Goal: Task Accomplishment & Management: Complete application form

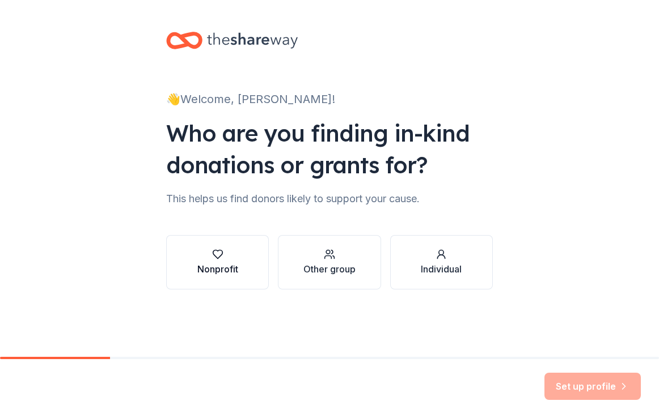
click at [255, 265] on button "Nonprofit" at bounding box center [217, 262] width 103 height 54
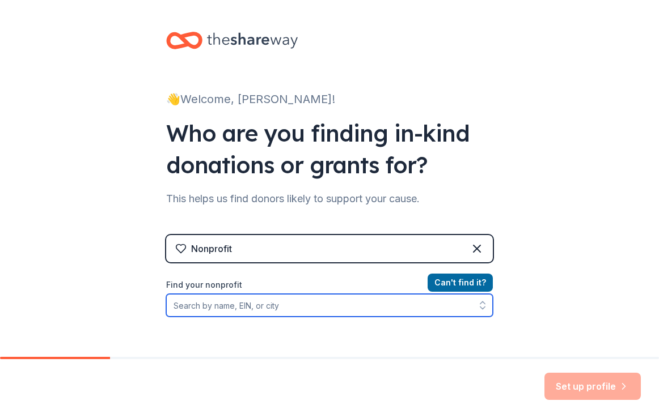
click at [372, 313] on input "Find your nonprofit" at bounding box center [329, 305] width 326 height 23
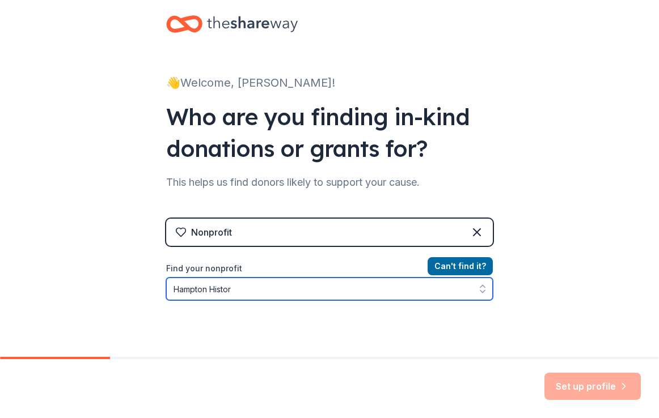
type input "Hampton History"
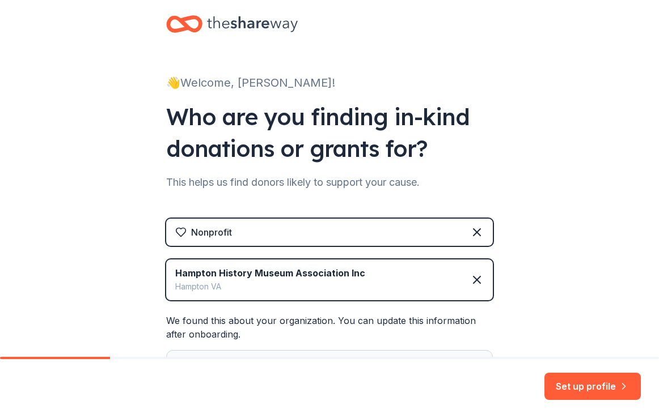
click at [397, 339] on div "We found this about your organization. You can update this information after on…" at bounding box center [329, 398] width 326 height 169
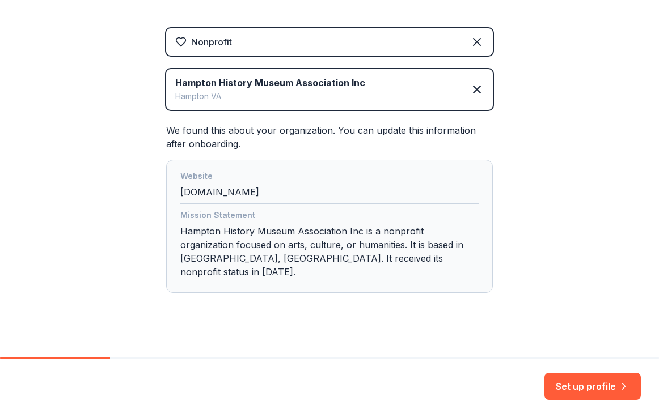
scroll to position [206, 0]
click at [580, 389] on button "Set up profile" at bounding box center [592, 386] width 96 height 27
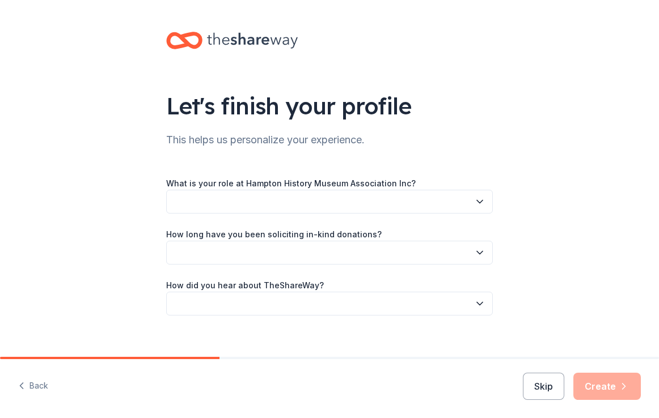
click at [478, 205] on icon "button" at bounding box center [479, 201] width 11 height 11
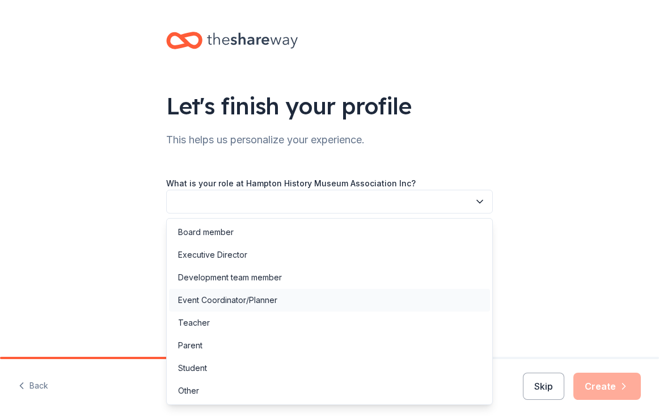
click at [349, 304] on div "Event Coordinator/Planner" at bounding box center [329, 300] width 321 height 23
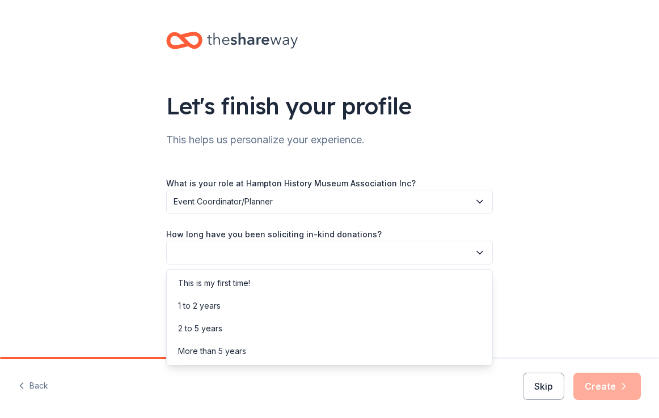
click at [478, 252] on icon "button" at bounding box center [479, 252] width 11 height 11
click at [350, 312] on div "1 to 2 years" at bounding box center [329, 306] width 321 height 23
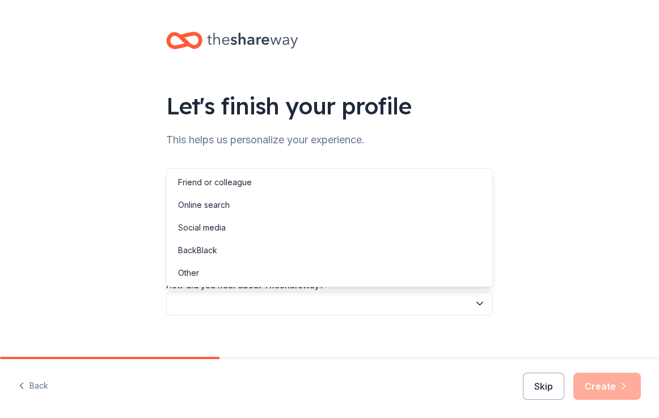
click at [474, 302] on icon "button" at bounding box center [479, 303] width 11 height 11
click at [356, 212] on div "Online search" at bounding box center [329, 205] width 321 height 23
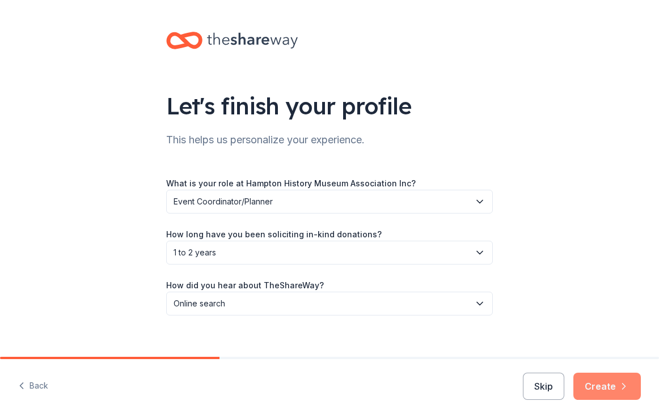
click at [608, 387] on button "Create" at bounding box center [606, 386] width 67 height 27
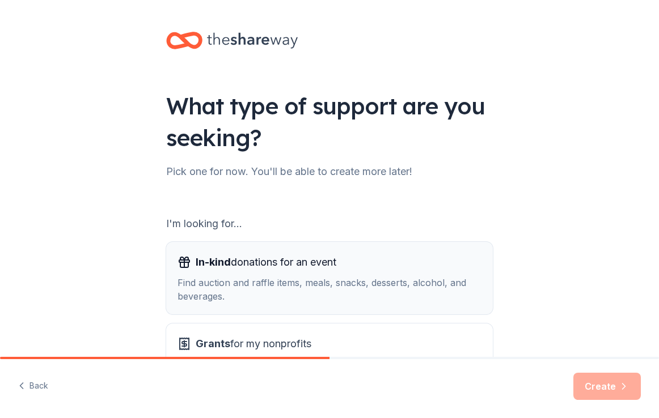
click at [336, 256] on span "In-kind donations for an event" at bounding box center [266, 262] width 141 height 18
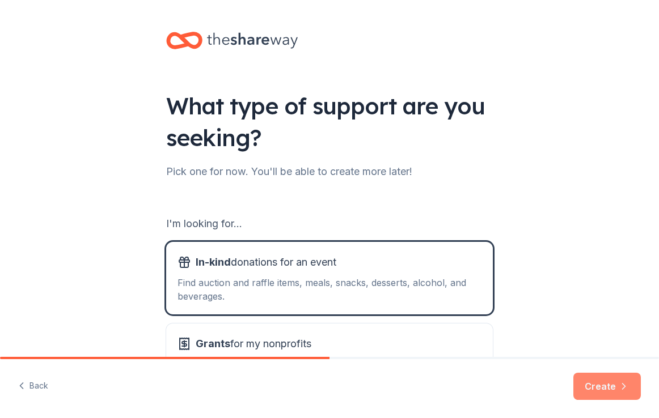
click at [595, 391] on button "Create" at bounding box center [606, 386] width 67 height 27
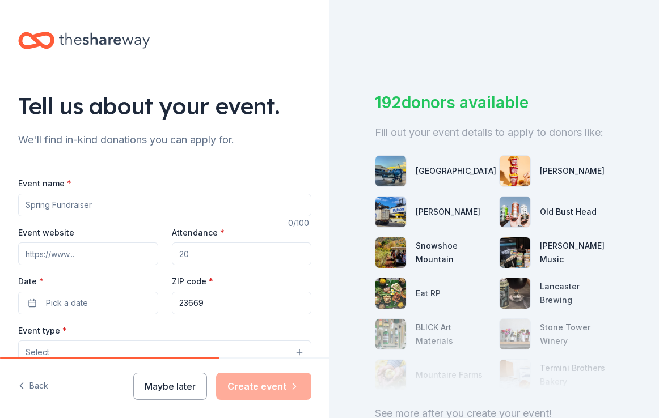
click at [77, 209] on input "Event name *" at bounding box center [164, 205] width 293 height 23
type input "U"
type input "Streetcar Unveiling"
click at [102, 248] on input "Event website" at bounding box center [88, 254] width 140 height 23
paste input "[URL][DOMAIN_NAME]"
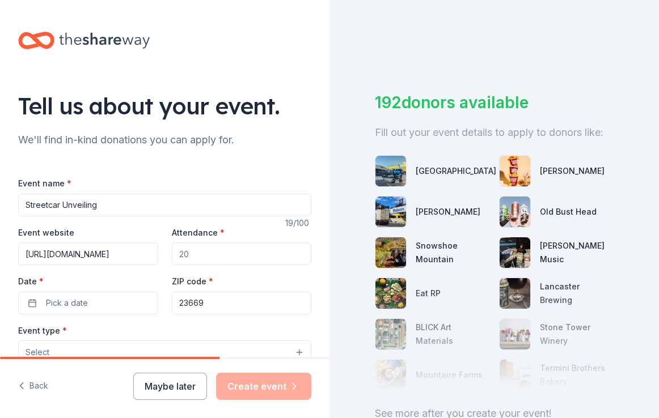
type input "[URL][DOMAIN_NAME]"
click at [223, 256] on input "Attendance *" at bounding box center [242, 254] width 140 height 23
click at [221, 248] on input "Attendance *" at bounding box center [242, 254] width 140 height 23
click at [200, 253] on input "Attendance *" at bounding box center [242, 254] width 140 height 23
type input "100"
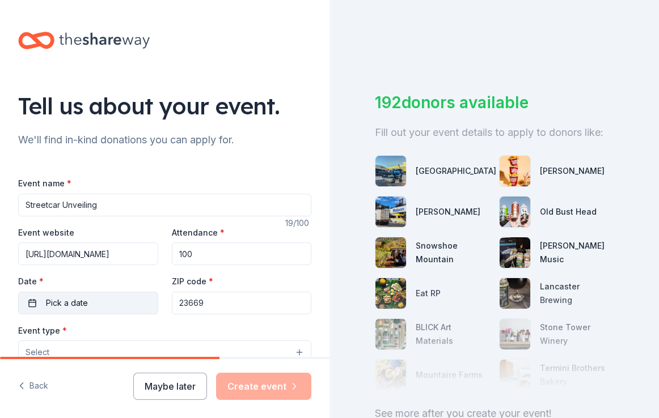
click at [96, 307] on button "Pick a date" at bounding box center [88, 303] width 140 height 23
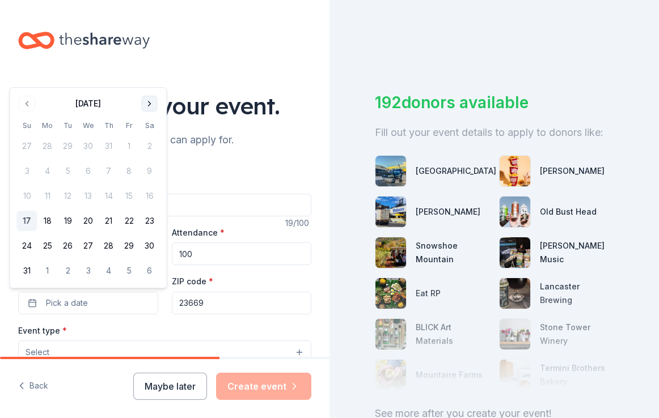
click at [146, 101] on button "Go to next month" at bounding box center [150, 104] width 16 height 16
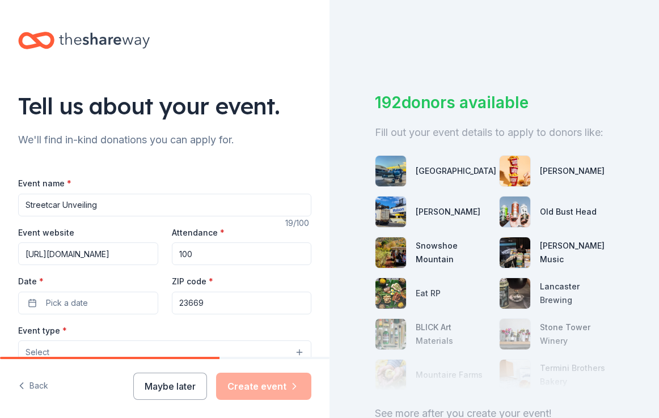
click at [146, 101] on div "Tell us about your event." at bounding box center [164, 106] width 293 height 32
click at [151, 298] on button "Pick a date" at bounding box center [88, 303] width 140 height 23
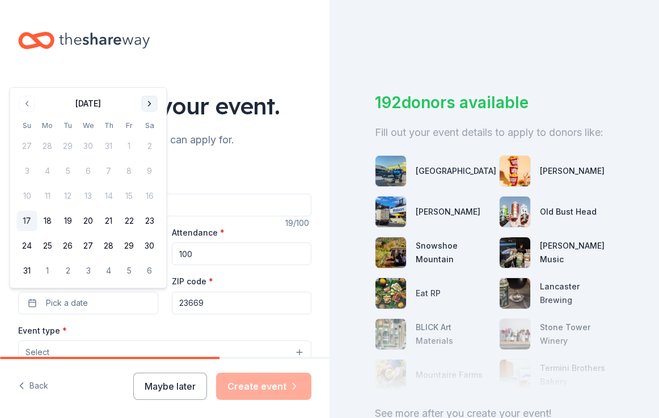
click at [147, 99] on button "Go to next month" at bounding box center [150, 104] width 16 height 16
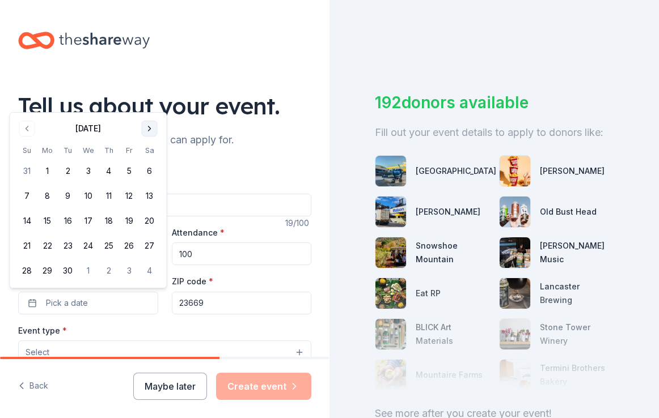
click at [148, 126] on button "Go to next month" at bounding box center [150, 129] width 16 height 16
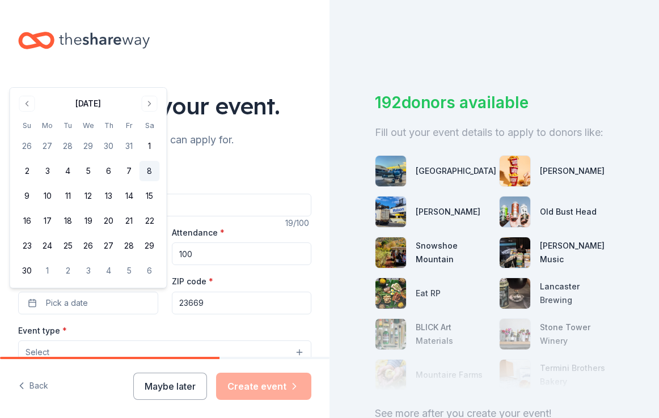
click at [149, 172] on button "8" at bounding box center [149, 171] width 20 height 20
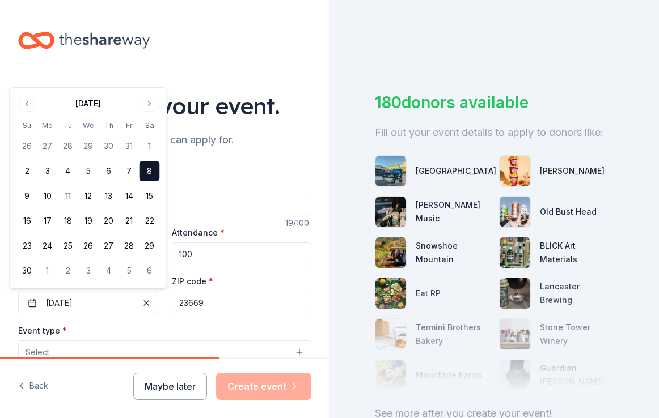
click at [346, 275] on div "180 donors available Fill out your event details to apply to donors like: Milit…" at bounding box center [493, 209] width 329 height 418
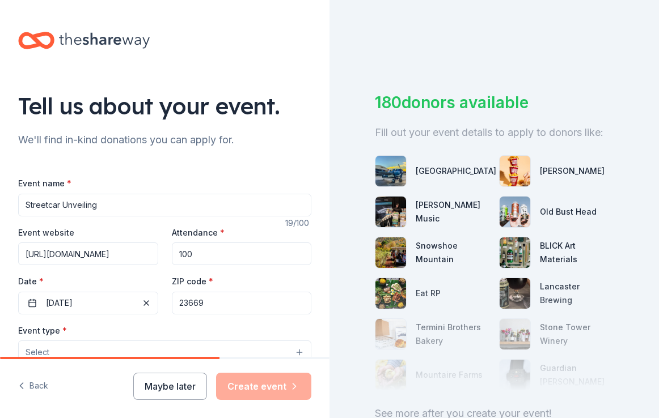
click at [261, 324] on div "Event type * Select" at bounding box center [164, 344] width 293 height 41
click at [274, 347] on button "Select" at bounding box center [164, 353] width 293 height 24
click at [298, 349] on button "Select" at bounding box center [164, 353] width 293 height 24
click at [319, 342] on div "Tell us about your event. We'll find in-kind donations you can apply for. Event…" at bounding box center [164, 377] width 329 height 754
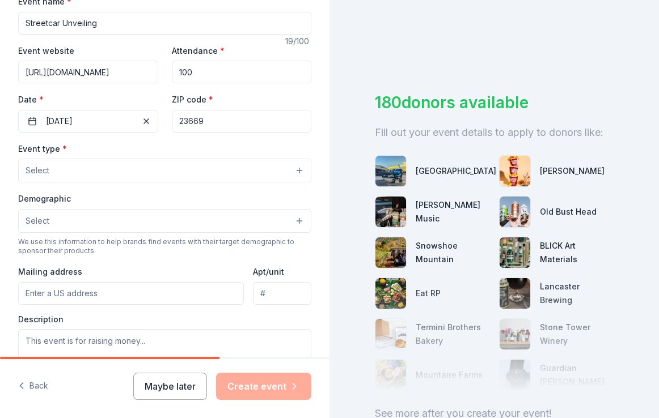
scroll to position [187, 0]
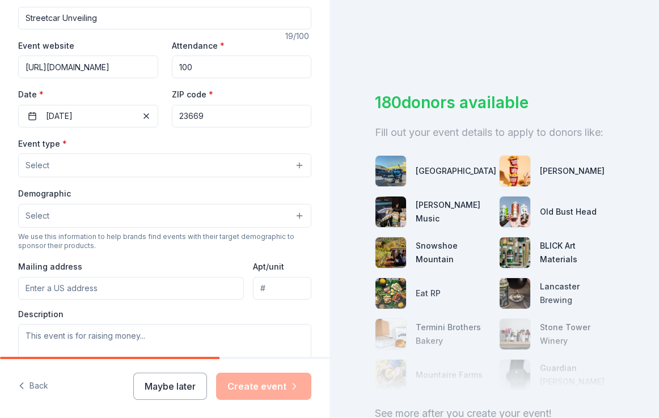
click at [297, 166] on button "Select" at bounding box center [164, 166] width 293 height 24
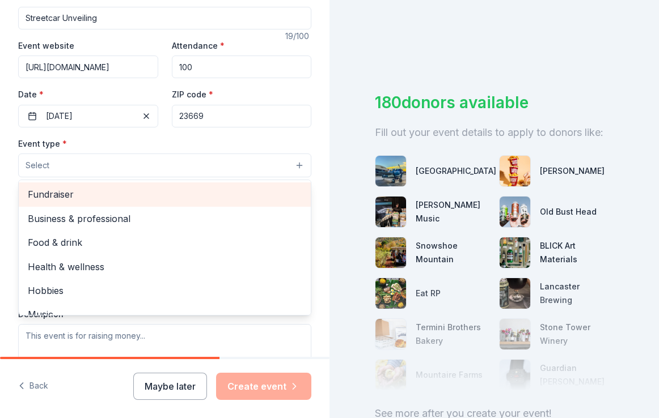
click at [274, 196] on span "Fundraiser" at bounding box center [165, 194] width 274 height 15
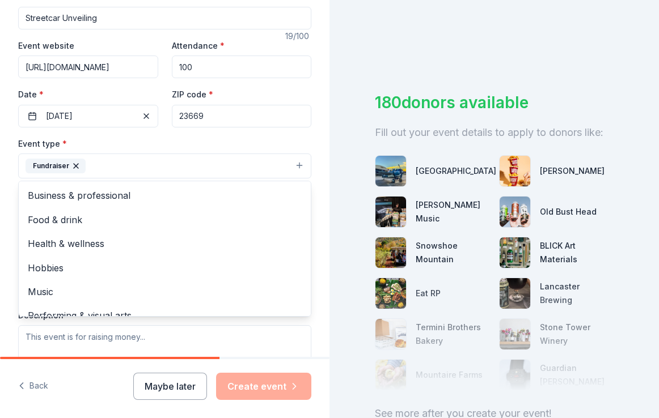
click at [316, 198] on div "Tell us about your event. We'll find in-kind donations you can apply for. Event…" at bounding box center [164, 190] width 329 height 755
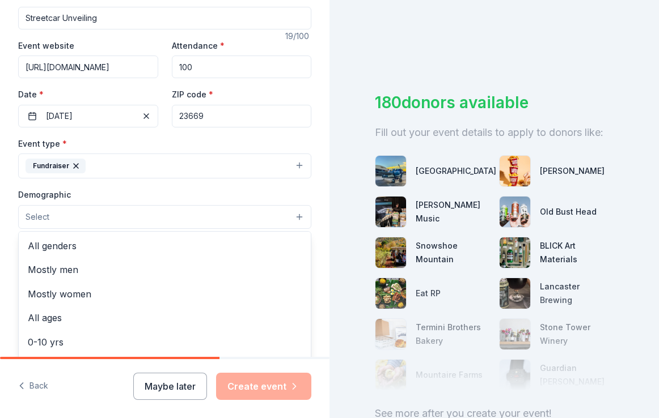
click at [297, 216] on button "Select" at bounding box center [164, 217] width 293 height 24
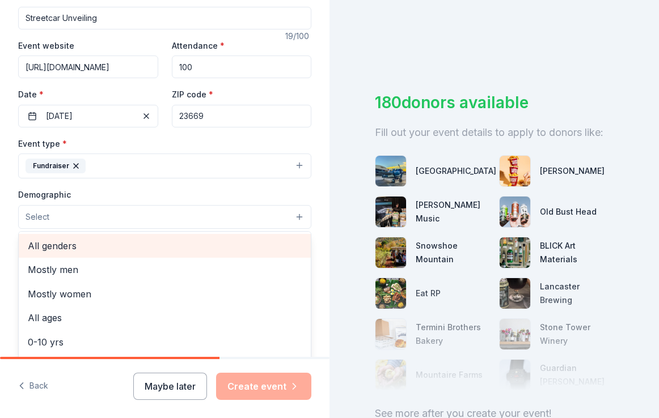
click at [169, 241] on span "All genders" at bounding box center [165, 246] width 274 height 15
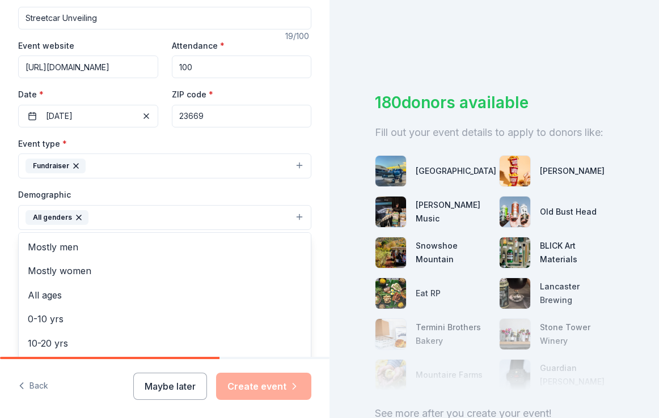
click at [321, 317] on div "Tell us about your event. We'll find in-kind donations you can apply for. Event…" at bounding box center [164, 191] width 329 height 757
click at [330, 337] on div "Tell us about your event. We'll find in-kind donations you can apply for. Event…" at bounding box center [329, 209] width 659 height 418
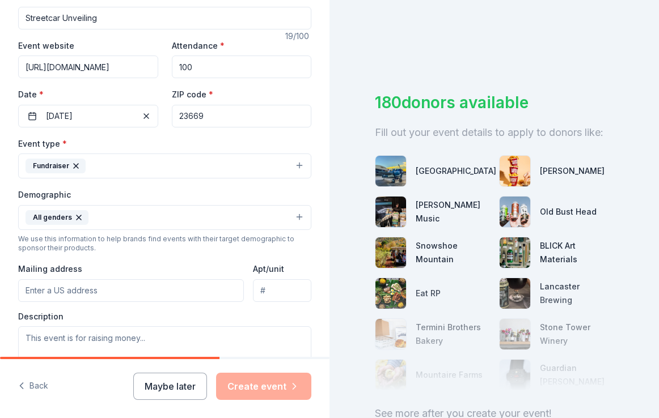
click at [297, 311] on div "Description" at bounding box center [164, 344] width 293 height 67
click at [220, 290] on input "Mailing address" at bounding box center [131, 290] width 226 height 23
click at [316, 312] on div "Tell us about your event. We'll find in-kind donations you can apply for. Event…" at bounding box center [164, 191] width 329 height 757
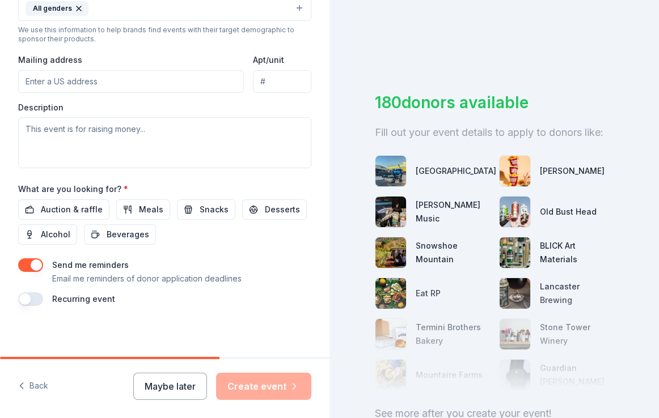
scroll to position [397, 0]
click at [75, 209] on span "Auction & raffle" at bounding box center [72, 209] width 62 height 14
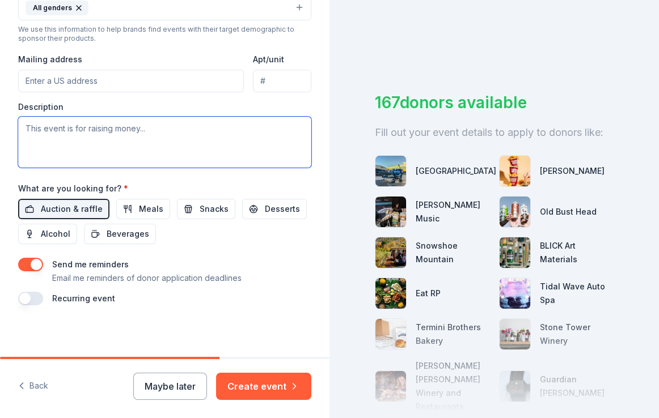
click at [137, 126] on textarea at bounding box center [164, 142] width 293 height 51
type textarea "This event is for raising money"
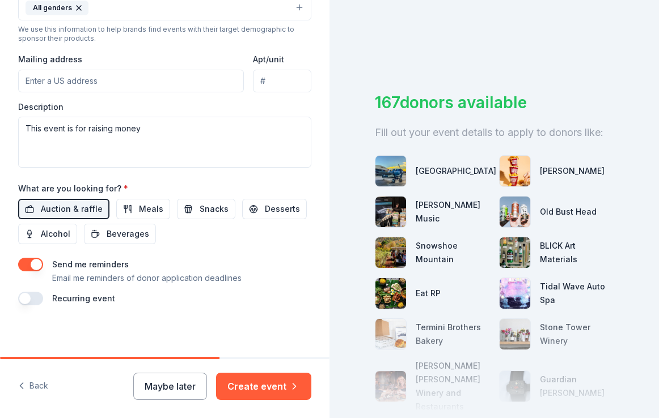
click at [145, 83] on input "Mailing address" at bounding box center [131, 81] width 226 height 23
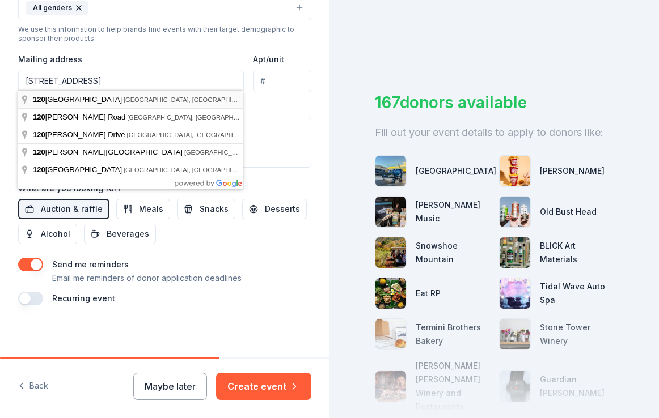
type input "[STREET_ADDRESS]"
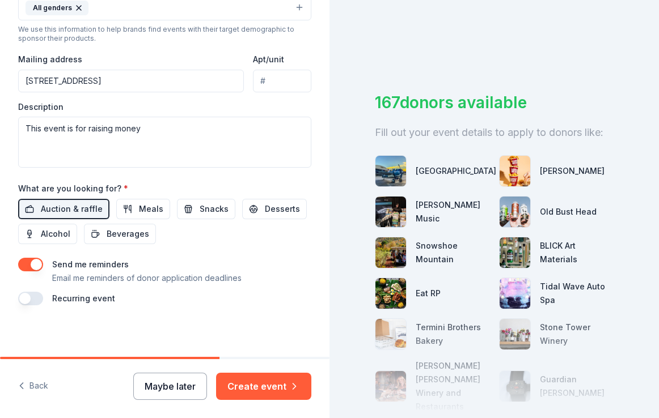
click at [194, 381] on button "Maybe later" at bounding box center [170, 386] width 74 height 27
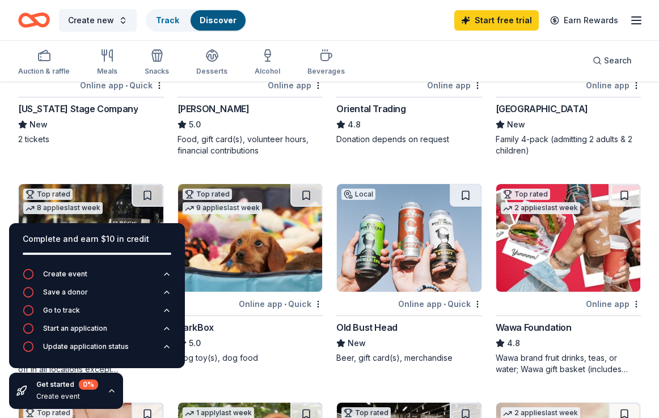
scroll to position [222, 0]
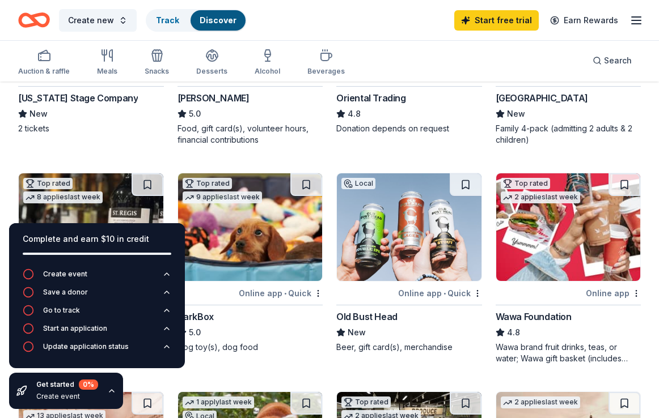
click at [605, 356] on div "Wawa brand fruit drinks, teas, or water; Wawa gift basket (includes Wawa produc…" at bounding box center [568, 353] width 146 height 23
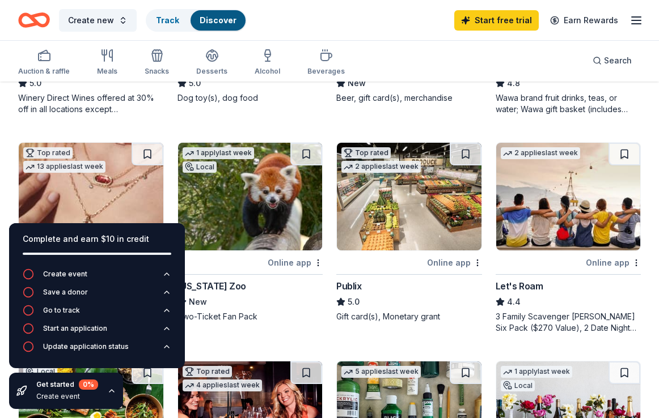
scroll to position [468, 0]
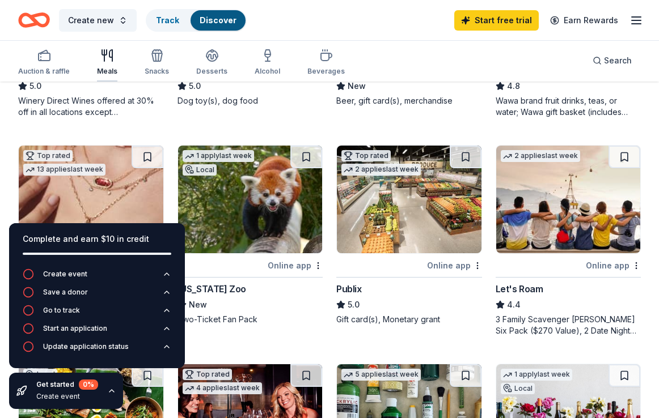
click at [102, 67] on div "Meals" at bounding box center [107, 71] width 20 height 9
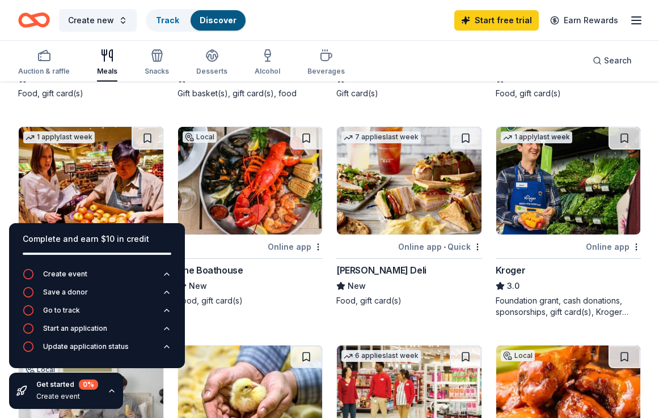
scroll to position [474, 0]
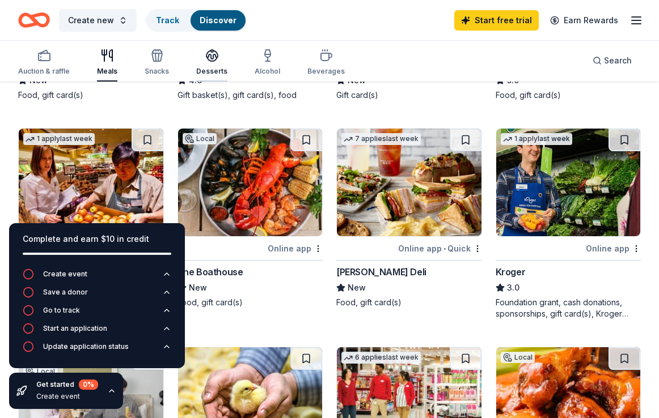
click at [204, 71] on div "Desserts" at bounding box center [211, 71] width 31 height 9
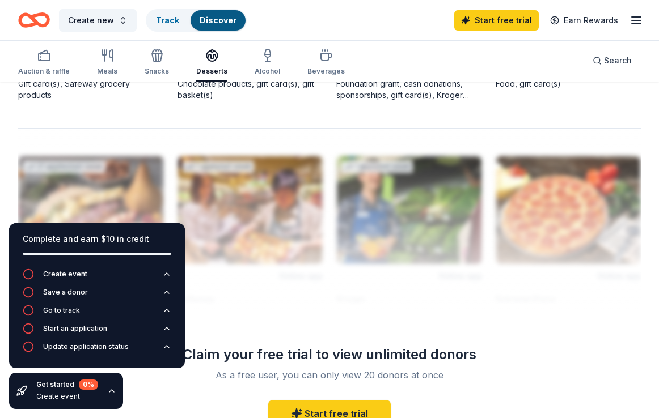
scroll to position [1143, 0]
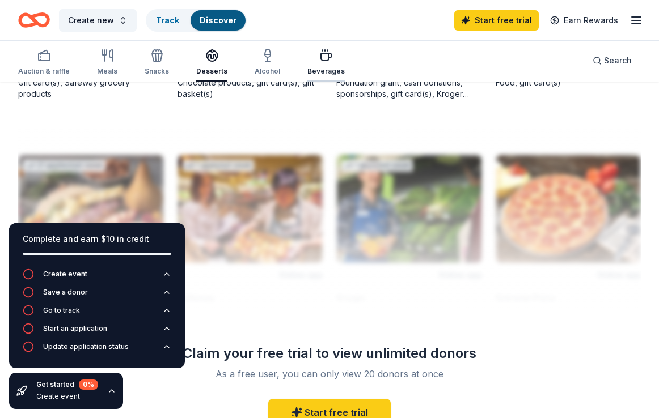
click at [321, 60] on icon "button" at bounding box center [326, 56] width 14 height 14
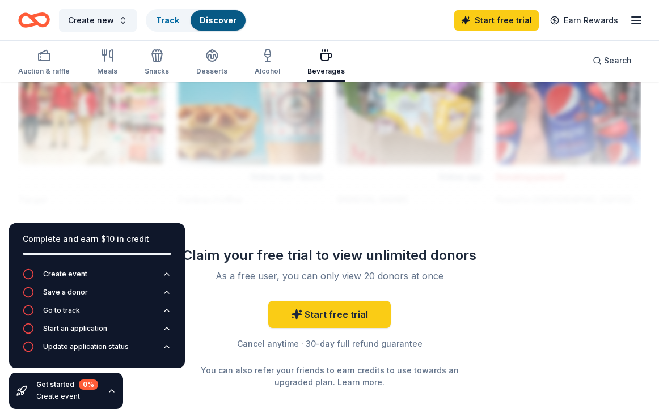
scroll to position [1241, 0]
click at [264, 71] on div "Alcohol" at bounding box center [267, 71] width 26 height 9
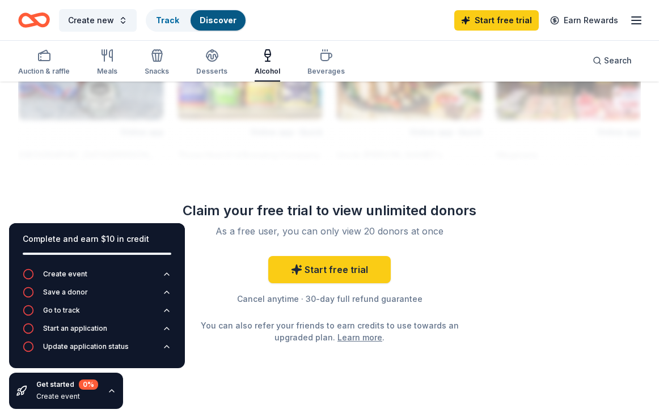
scroll to position [1294, 0]
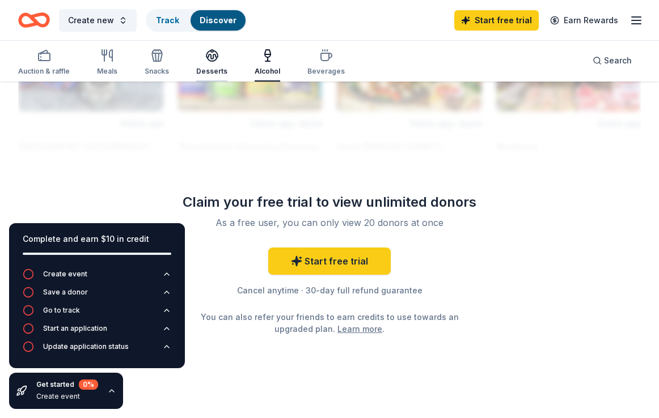
click at [199, 67] on div "Desserts" at bounding box center [211, 71] width 31 height 9
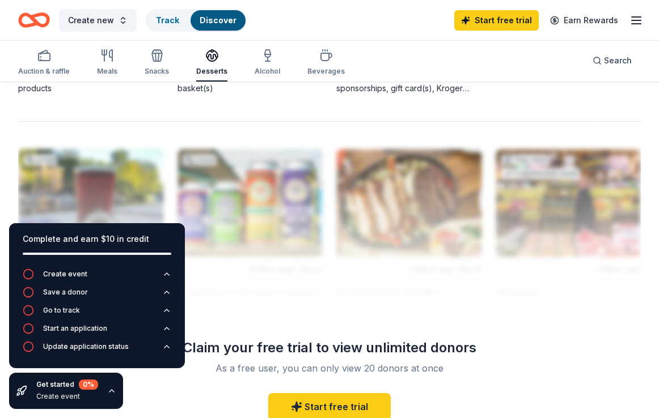
scroll to position [1149, 0]
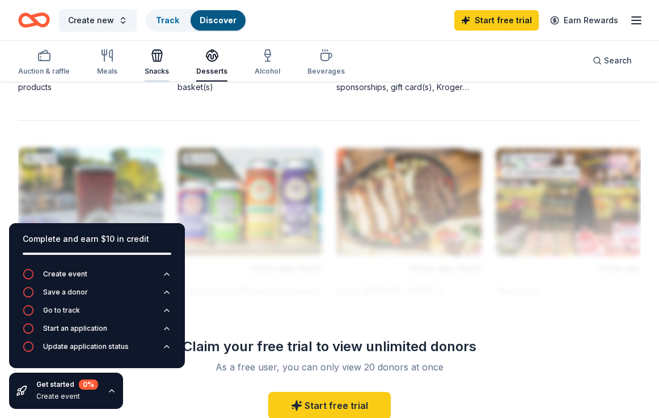
click at [161, 70] on div "Snacks" at bounding box center [157, 71] width 24 height 9
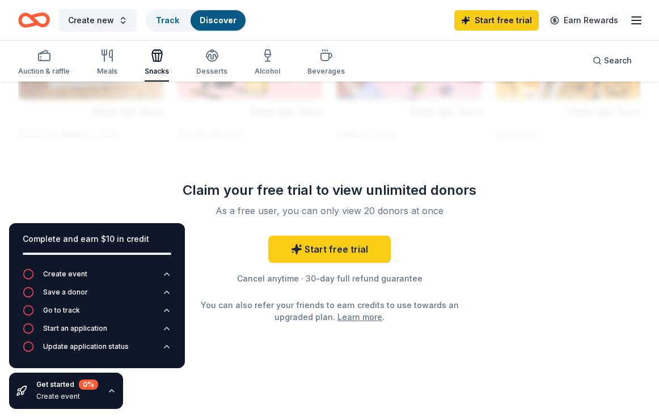
scroll to position [1294, 0]
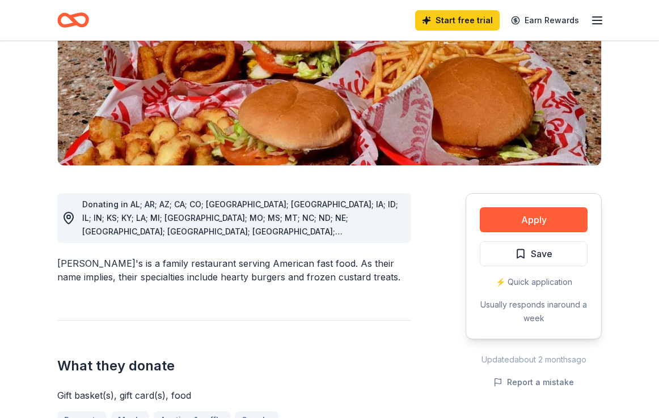
scroll to position [249, 0]
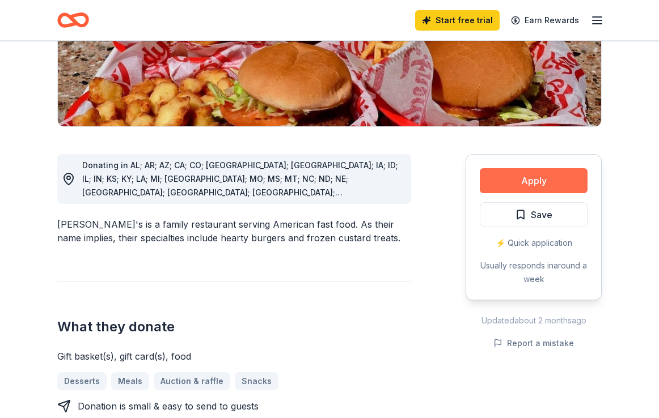
click at [558, 168] on button "Apply" at bounding box center [533, 180] width 108 height 25
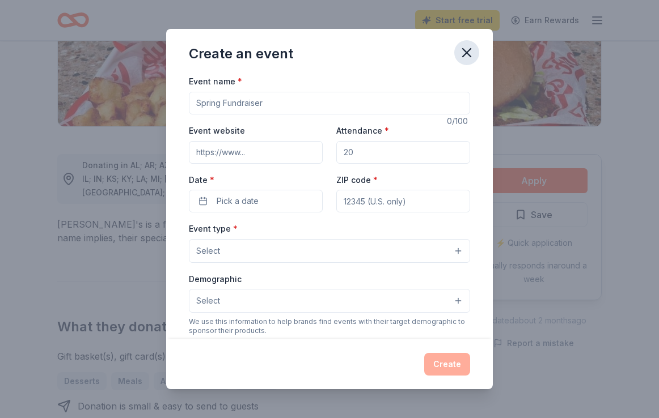
click at [465, 50] on icon "button" at bounding box center [467, 53] width 16 height 16
